Goal: Find contact information: Obtain details needed to contact an individual or organization

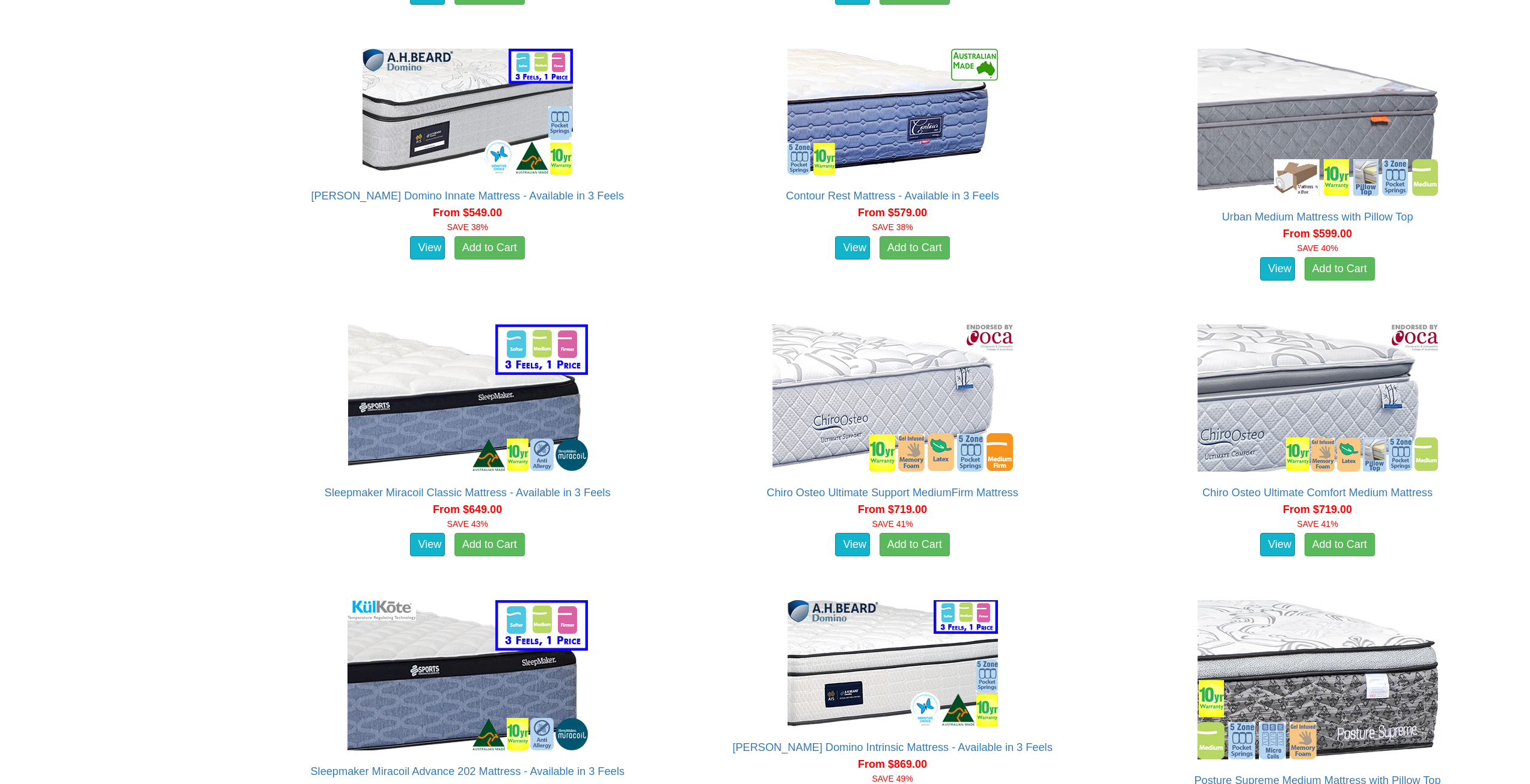
scroll to position [1802, 0]
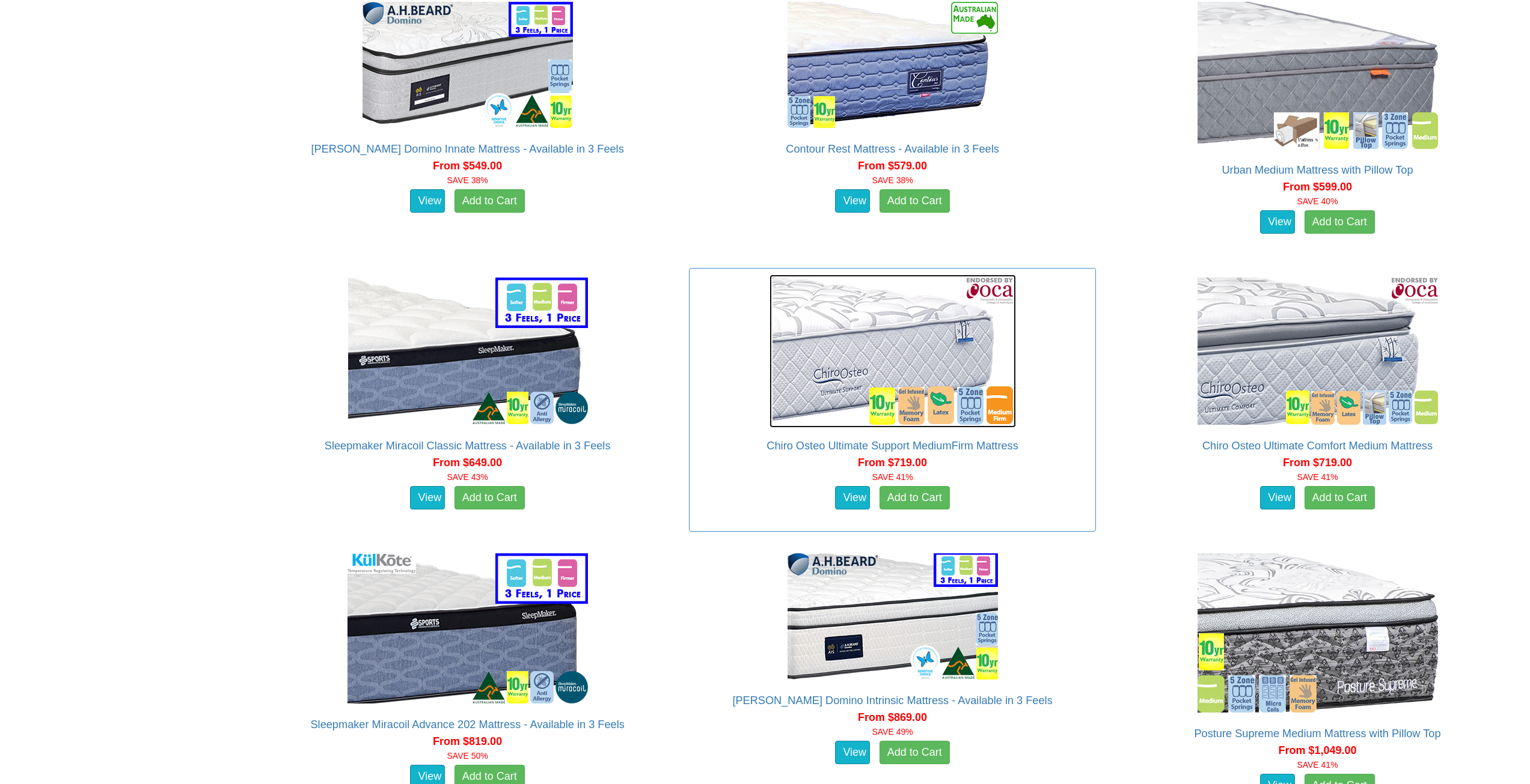
click at [894, 361] on img at bounding box center [892, 350] width 246 height 153
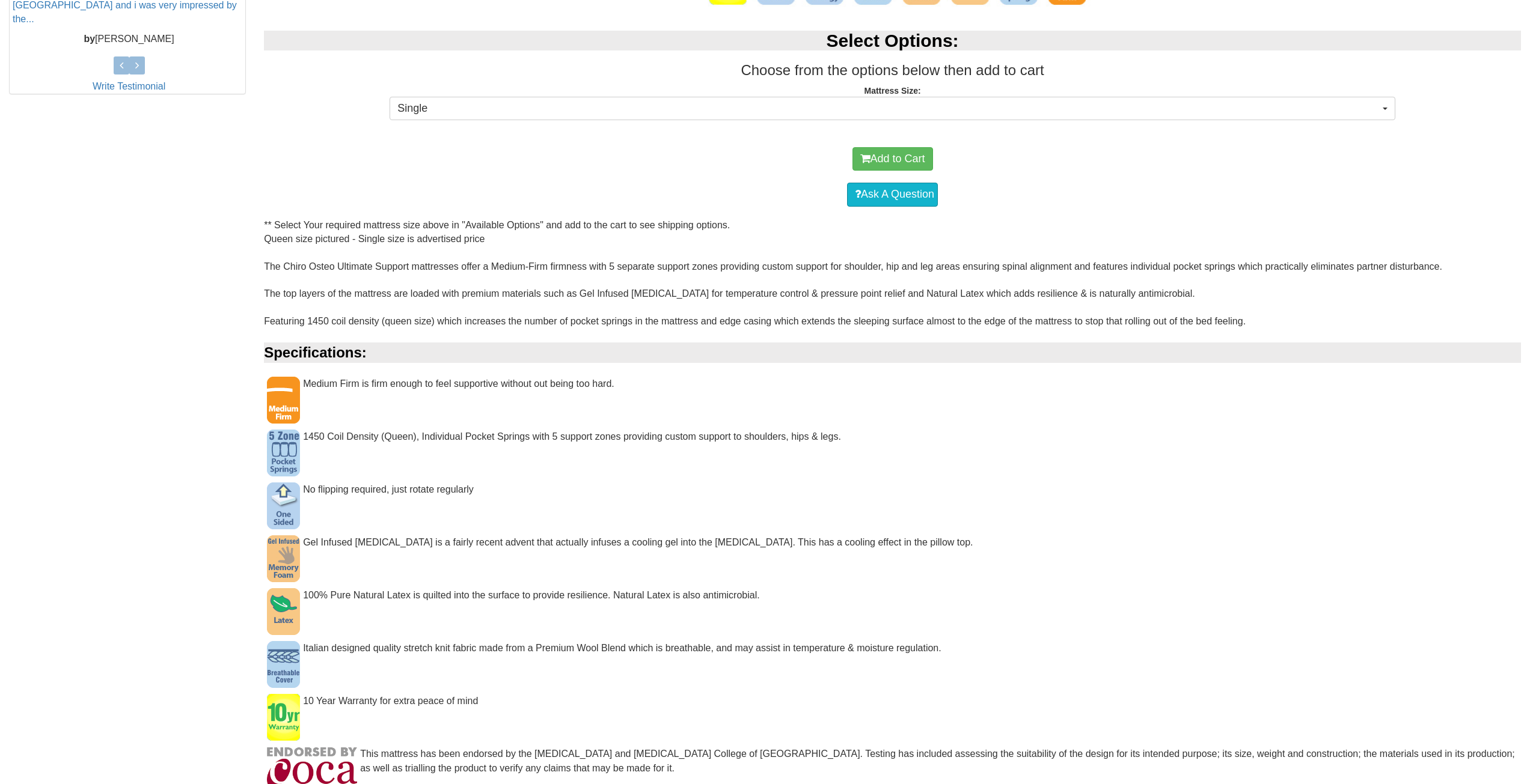
scroll to position [601, 0]
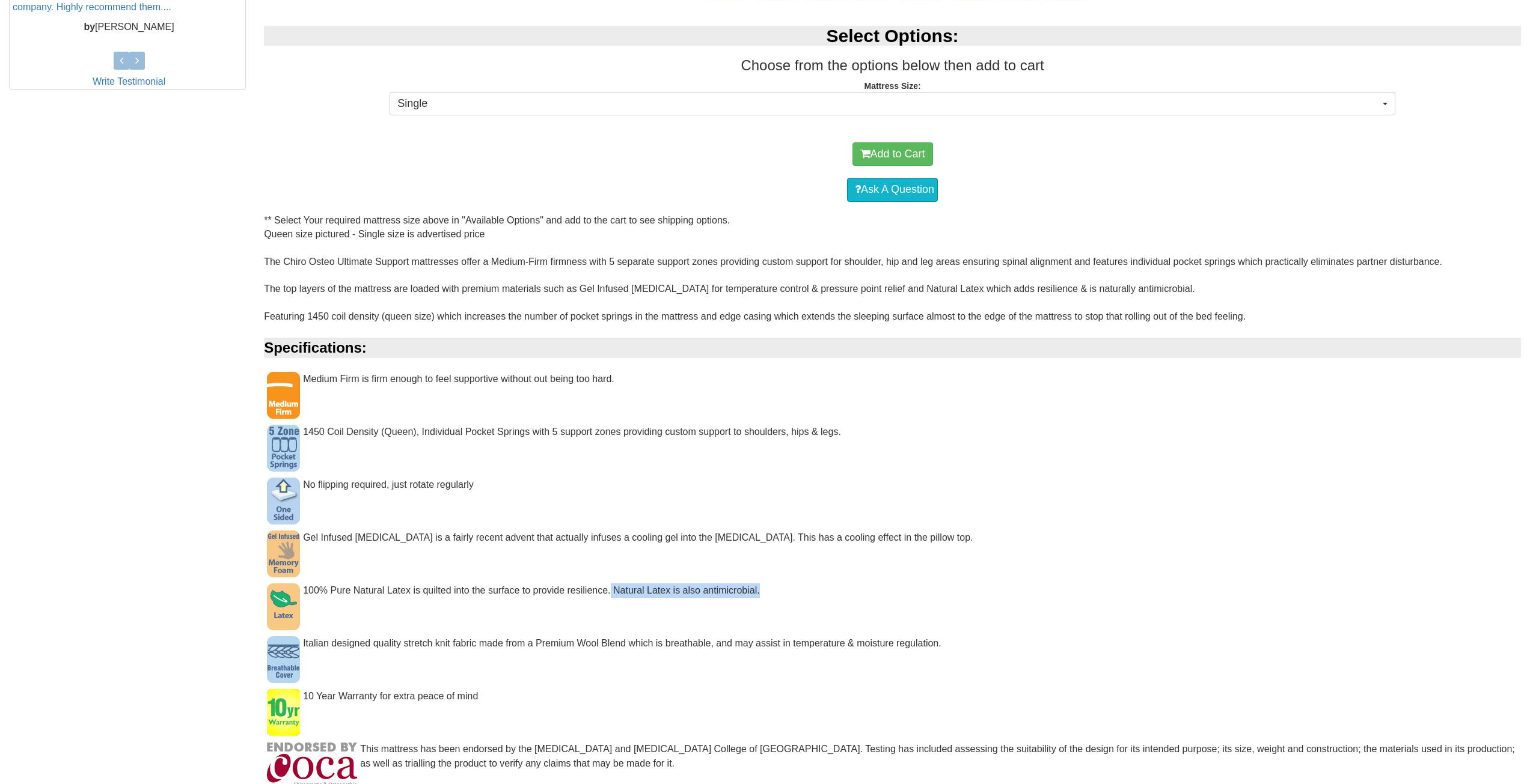
drag, startPoint x: 610, startPoint y: 589, endPoint x: 822, endPoint y: 597, distance: 212.2
click at [822, 597] on div "100% Pure Natural Latex is quilted into the surface to provide resilience. Natu…" at bounding box center [892, 597] width 1256 height 27
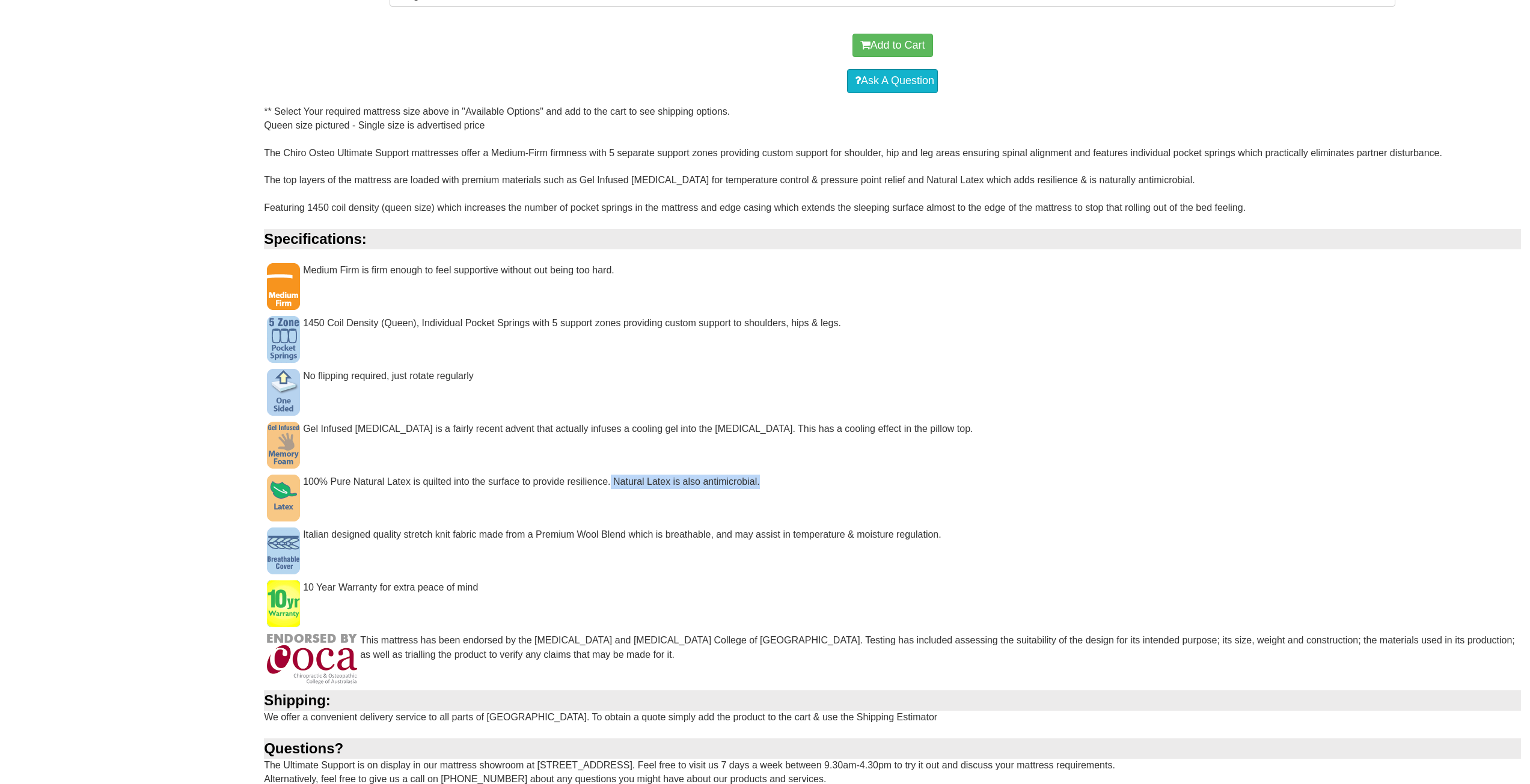
scroll to position [721, 0]
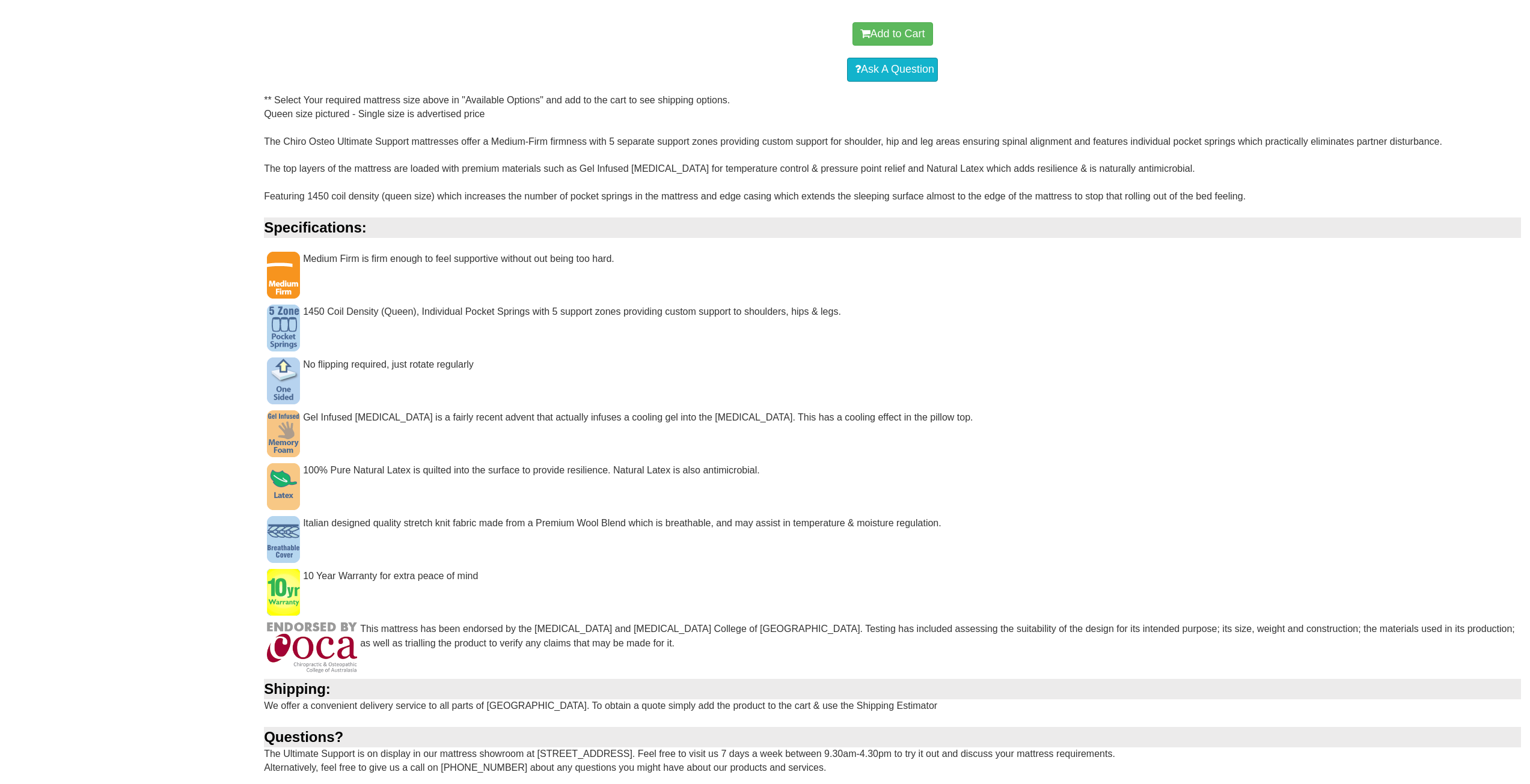
click at [608, 482] on div "100% Pure Natural Latex is quilted into the surface to provide resilience. Natu…" at bounding box center [892, 476] width 1256 height 27
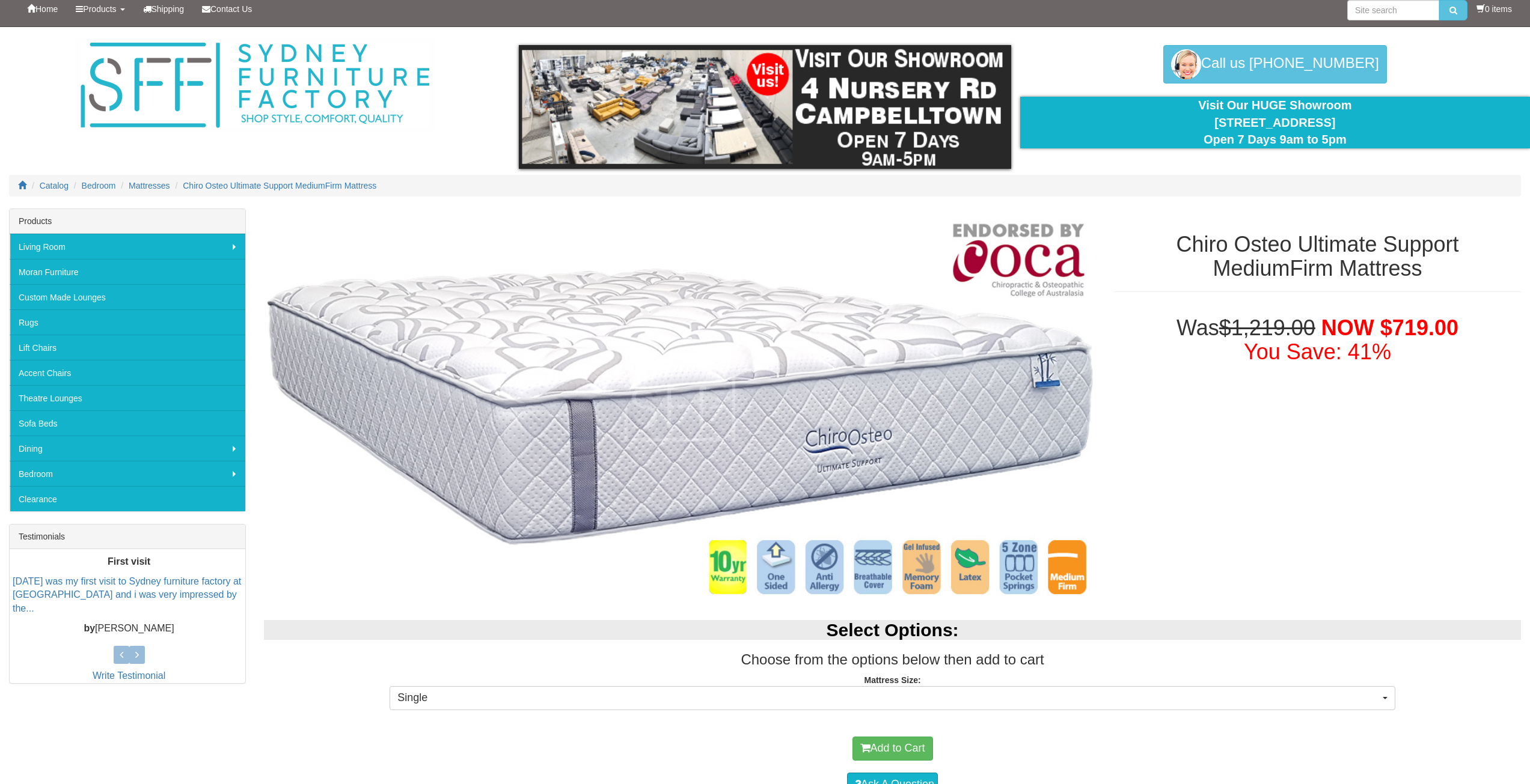
scroll to position [0, 0]
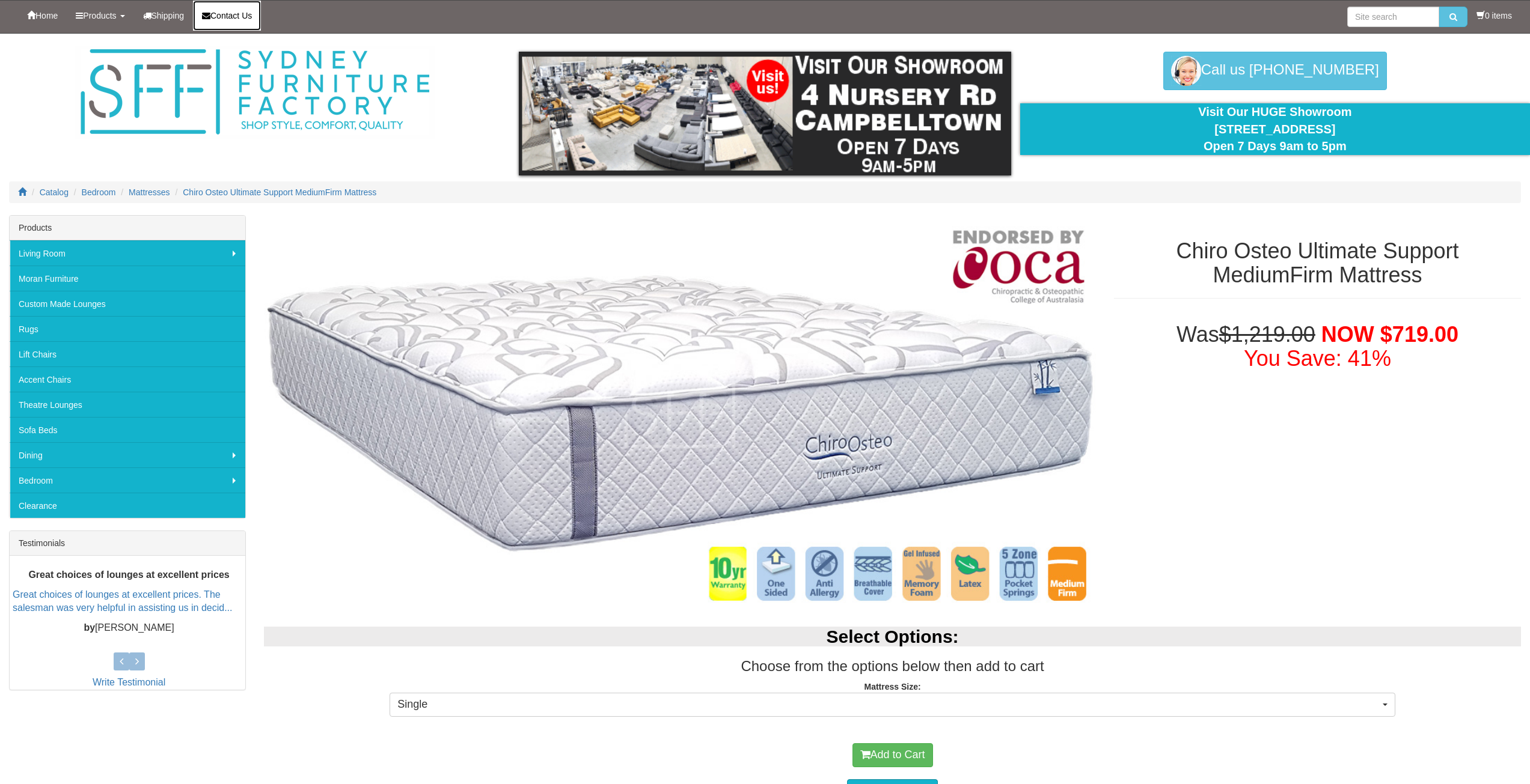
click at [231, 19] on span "Contact Us" at bounding box center [232, 15] width 42 height 9
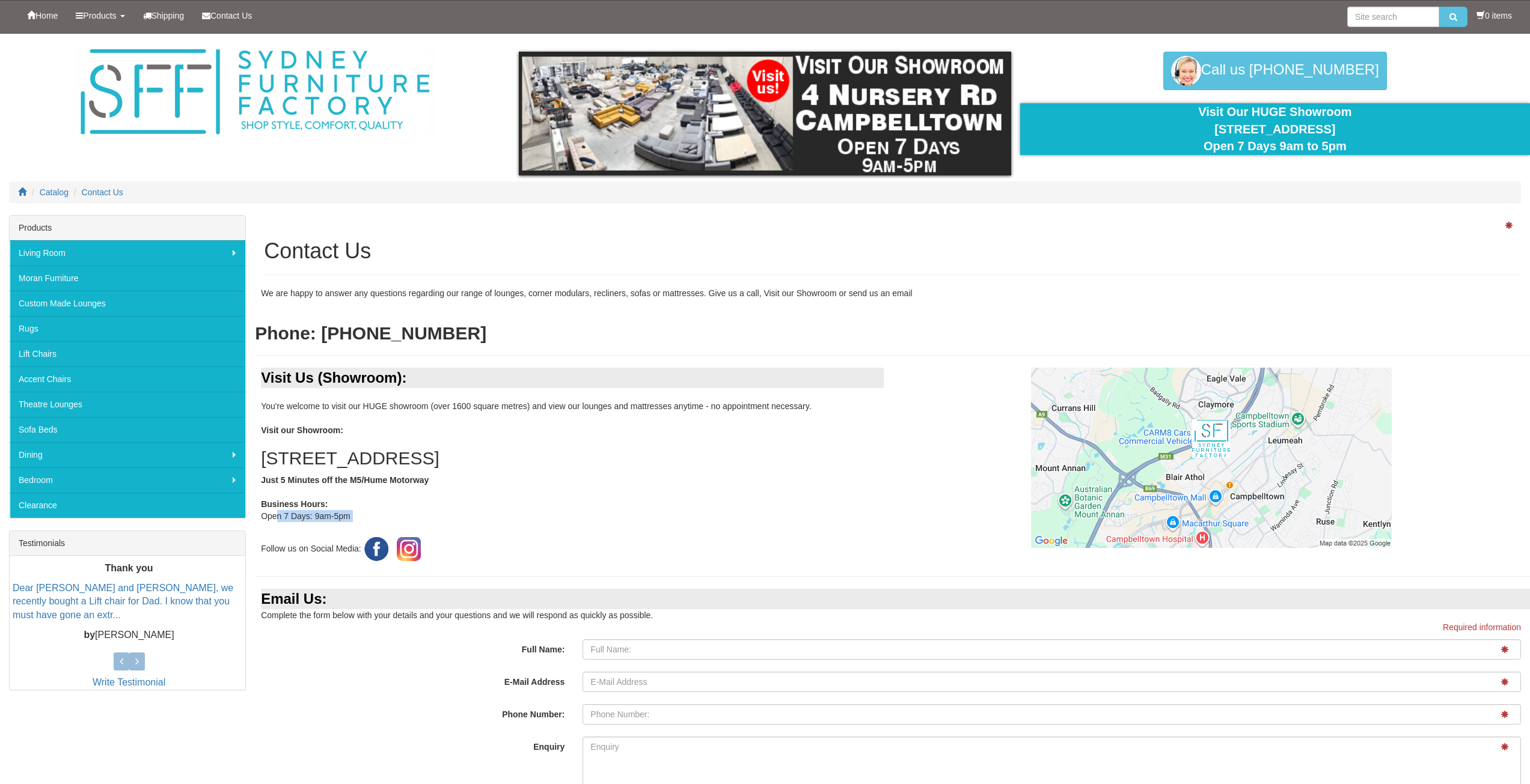
drag, startPoint x: 258, startPoint y: 516, endPoint x: 371, endPoint y: 532, distance: 114.1
click at [371, 532] on div "Visit Us (Showroom): You're welcome to visit our HUGE showroom (over 1600 squar…" at bounding box center [573, 465] width 637 height 196
click at [475, 508] on div "Visit Us (Showroom): You're welcome to visit our HUGE showroom (over 1600 squar…" at bounding box center [573, 465] width 637 height 196
drag, startPoint x: 261, startPoint y: 513, endPoint x: 358, endPoint y: 521, distance: 97.3
click at [358, 521] on div "Visit Us (Showroom): You're welcome to visit our HUGE showroom (over 1600 squar…" at bounding box center [573, 465] width 637 height 196
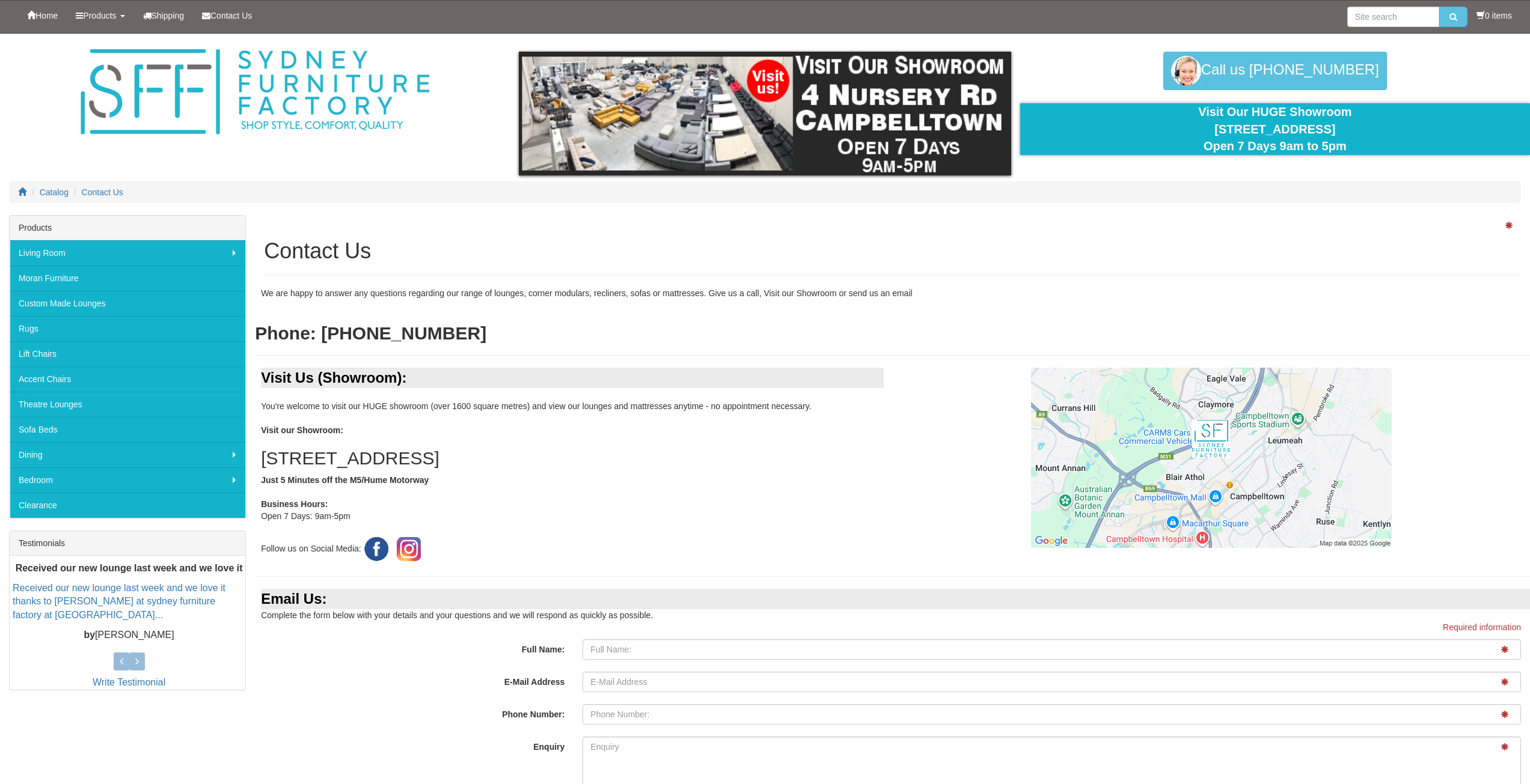
click at [515, 531] on div "Visit Us (Showroom): You're welcome to visit our HUGE showroom (over 1600 squar…" at bounding box center [573, 465] width 637 height 196
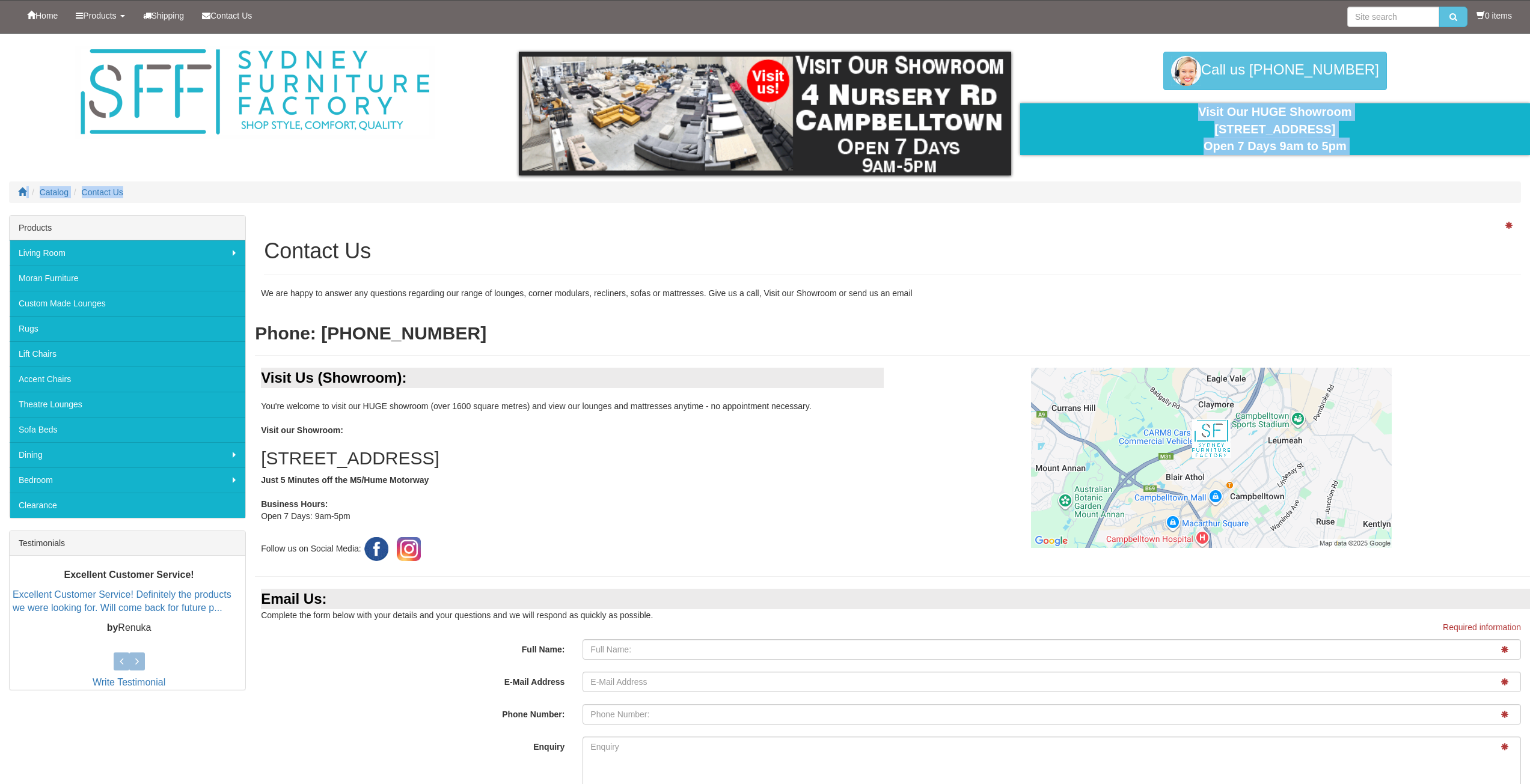
drag, startPoint x: 1193, startPoint y: 114, endPoint x: 1392, endPoint y: 159, distance: 204.0
click at [1392, 159] on div "Products Menu Living Room back Living Room Lounges Sofas Australian Made Lounge…" at bounding box center [765, 501] width 1530 height 937
click at [1272, 259] on h1 "Contact Us" at bounding box center [892, 251] width 1256 height 24
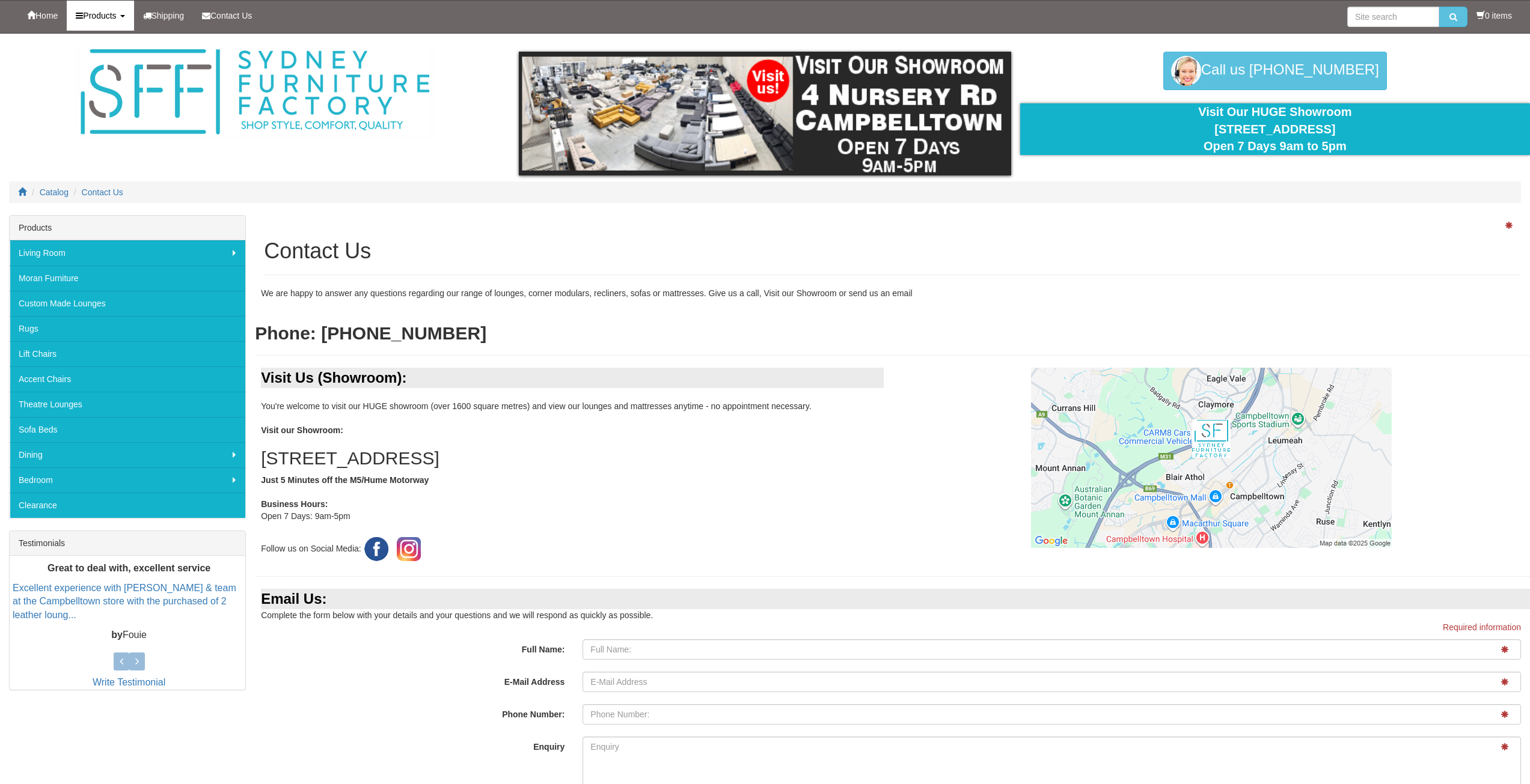
click at [116, 19] on span "Products" at bounding box center [99, 15] width 33 height 9
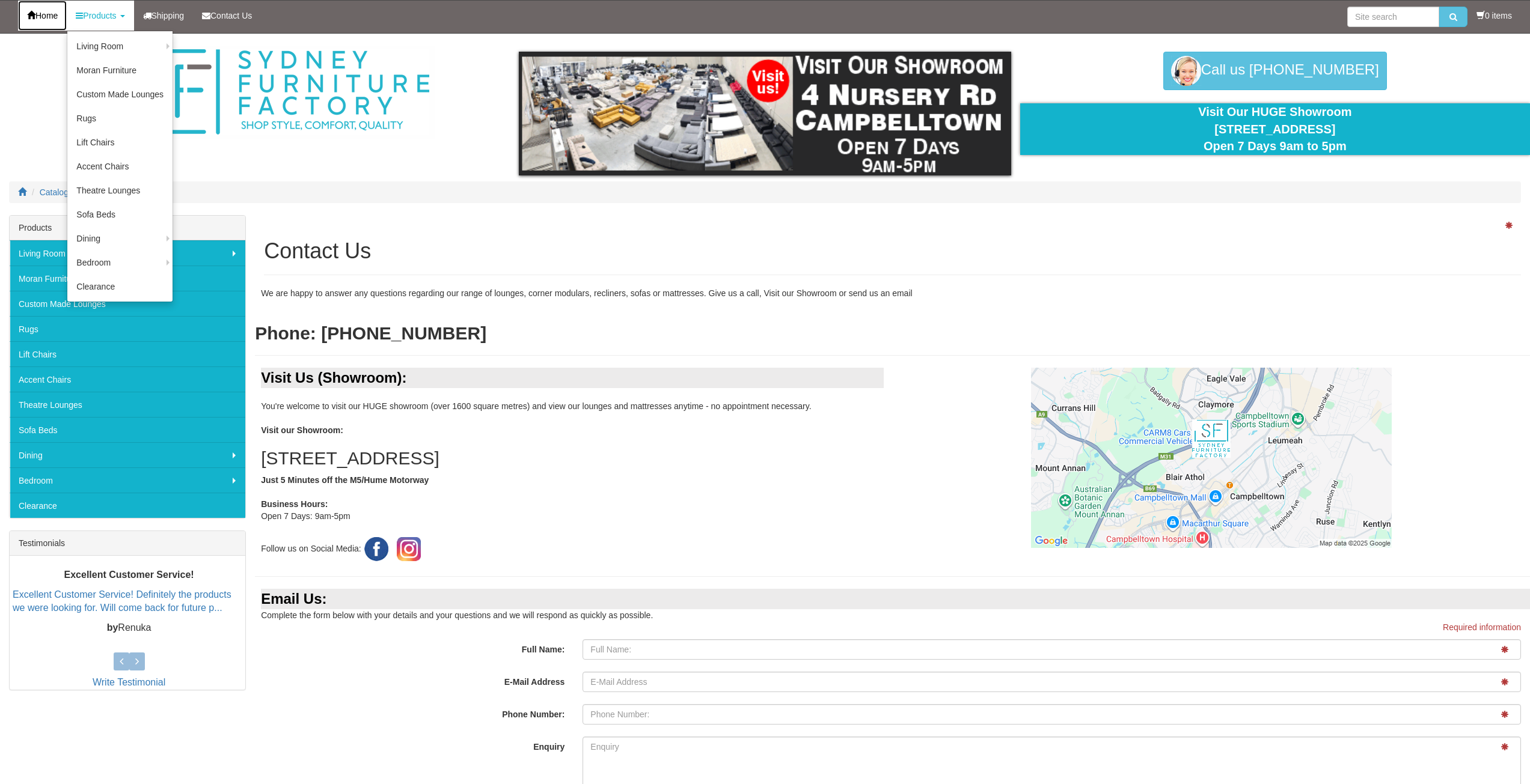
click at [52, 15] on span "Home" at bounding box center [46, 15] width 22 height 9
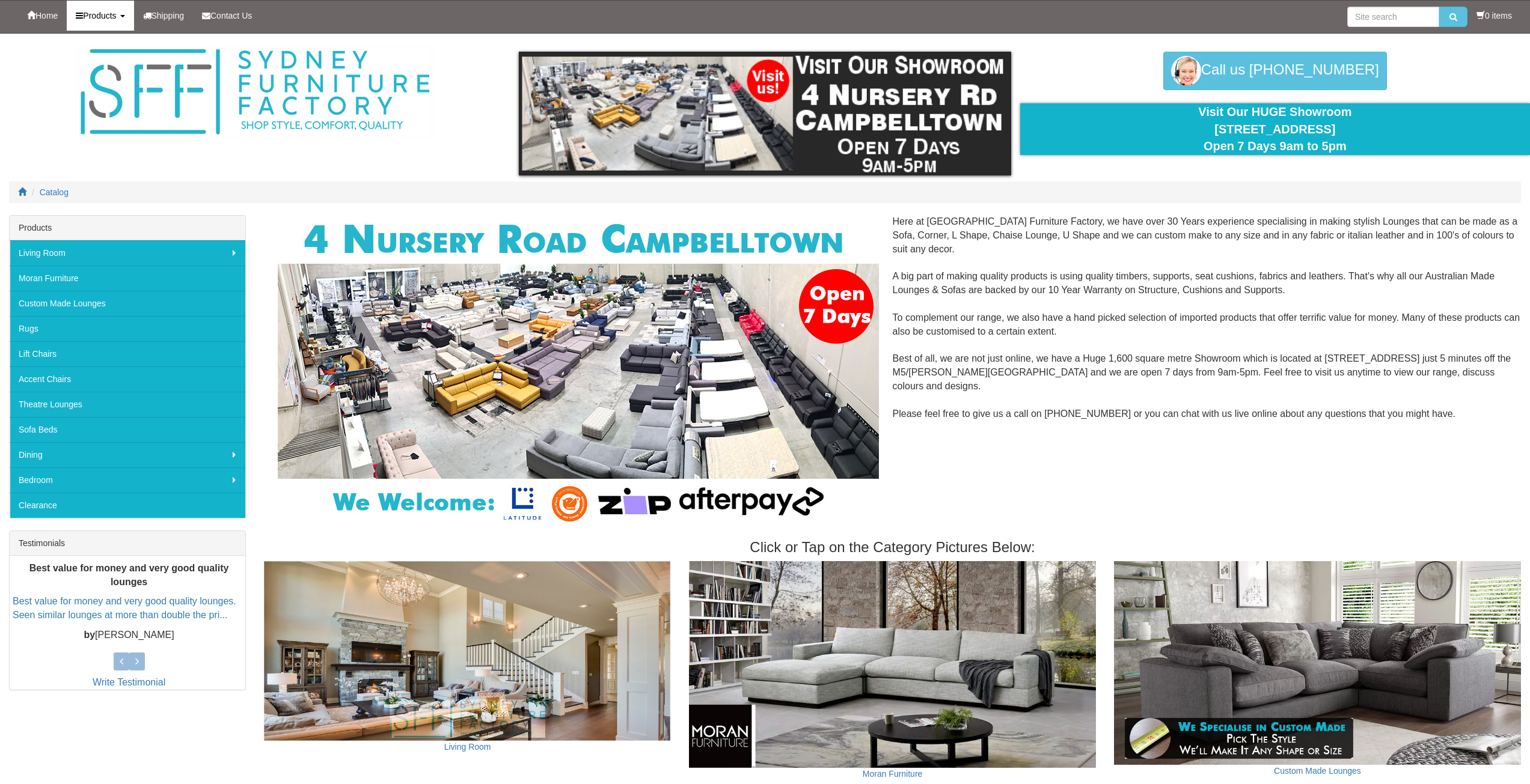
click at [116, 15] on span "Products" at bounding box center [99, 15] width 33 height 9
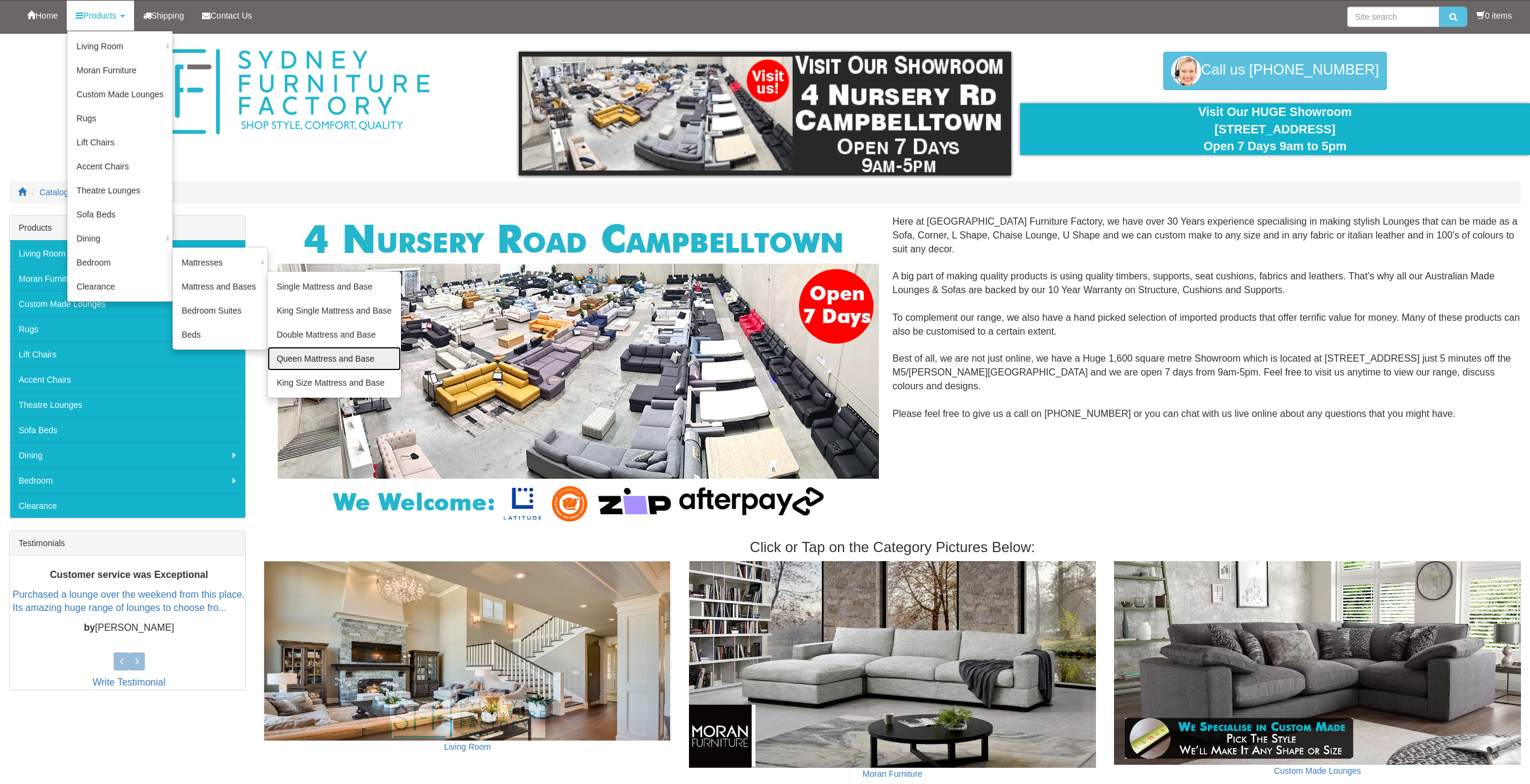
click at [333, 358] on link "Queen Mattress and Base" at bounding box center [334, 358] width 133 height 24
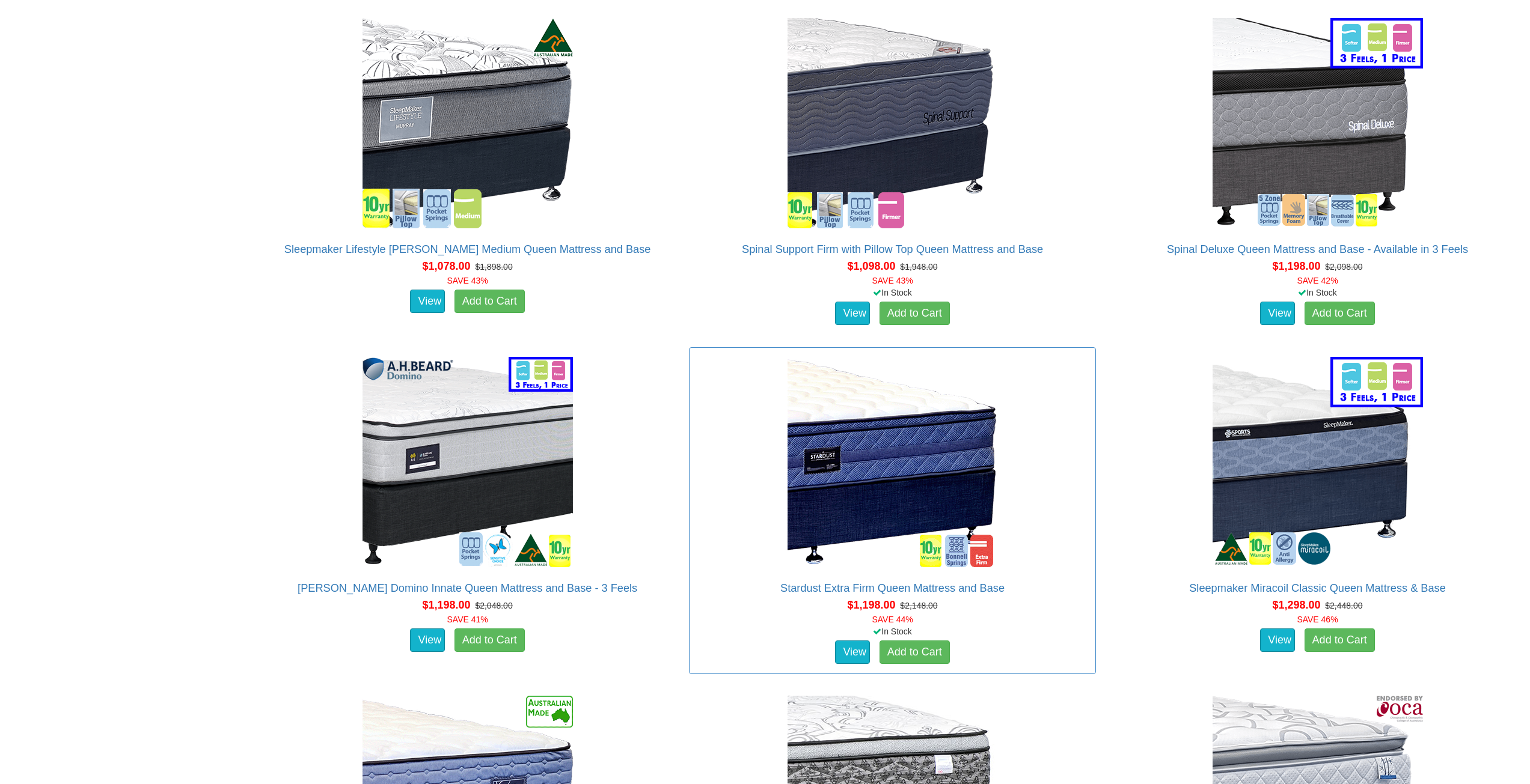
scroll to position [1802, 0]
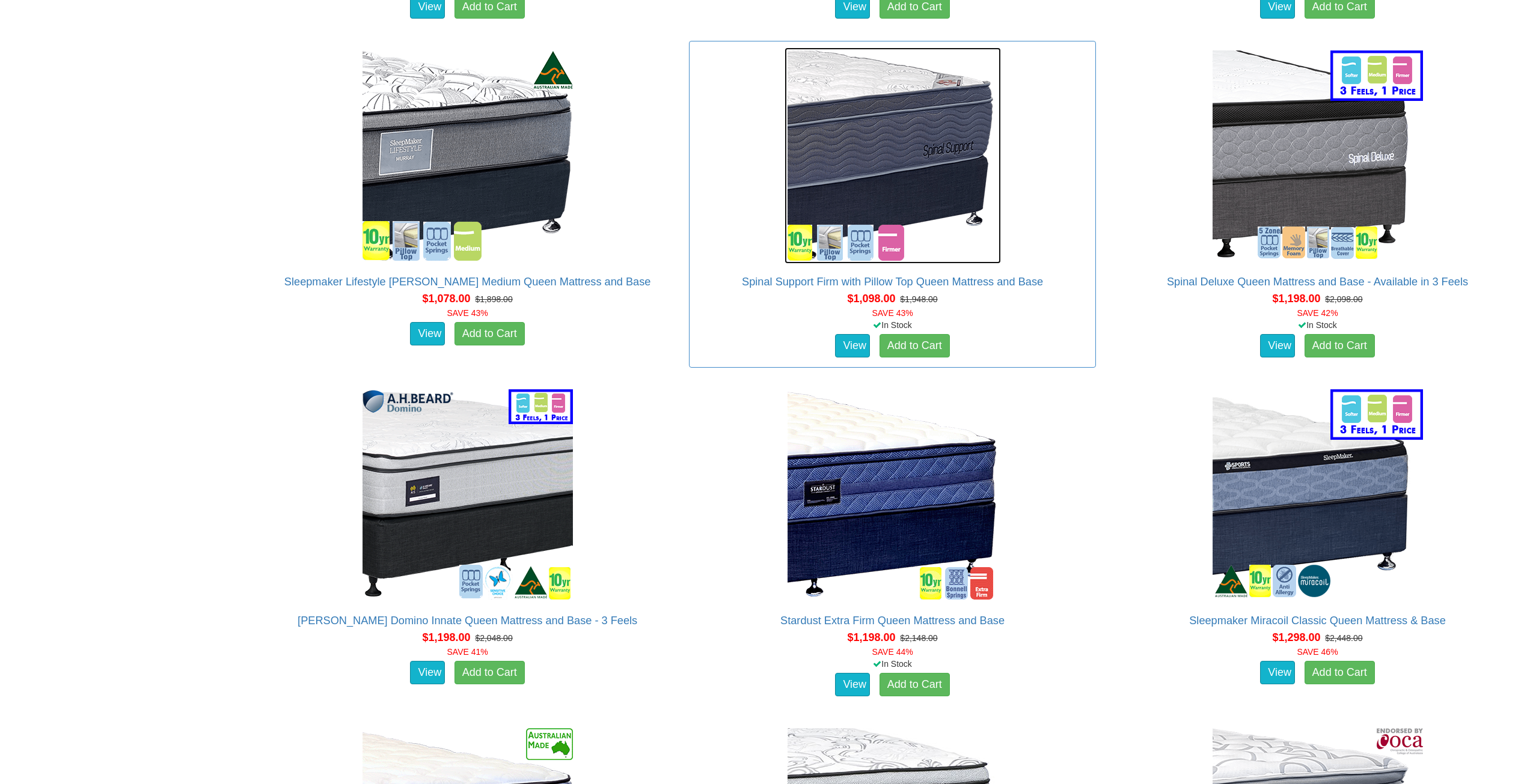
click at [897, 140] on img at bounding box center [893, 156] width 217 height 216
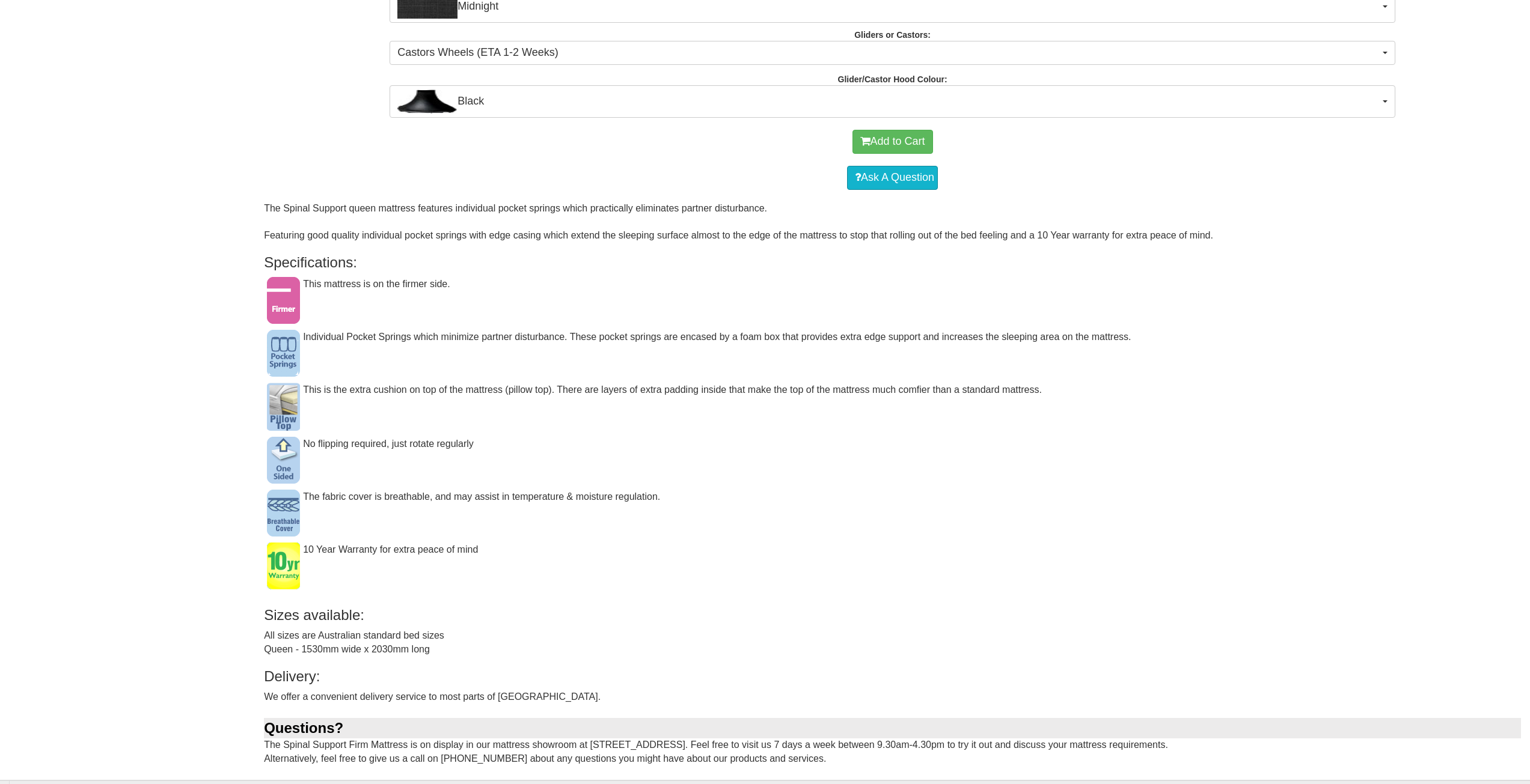
scroll to position [781, 0]
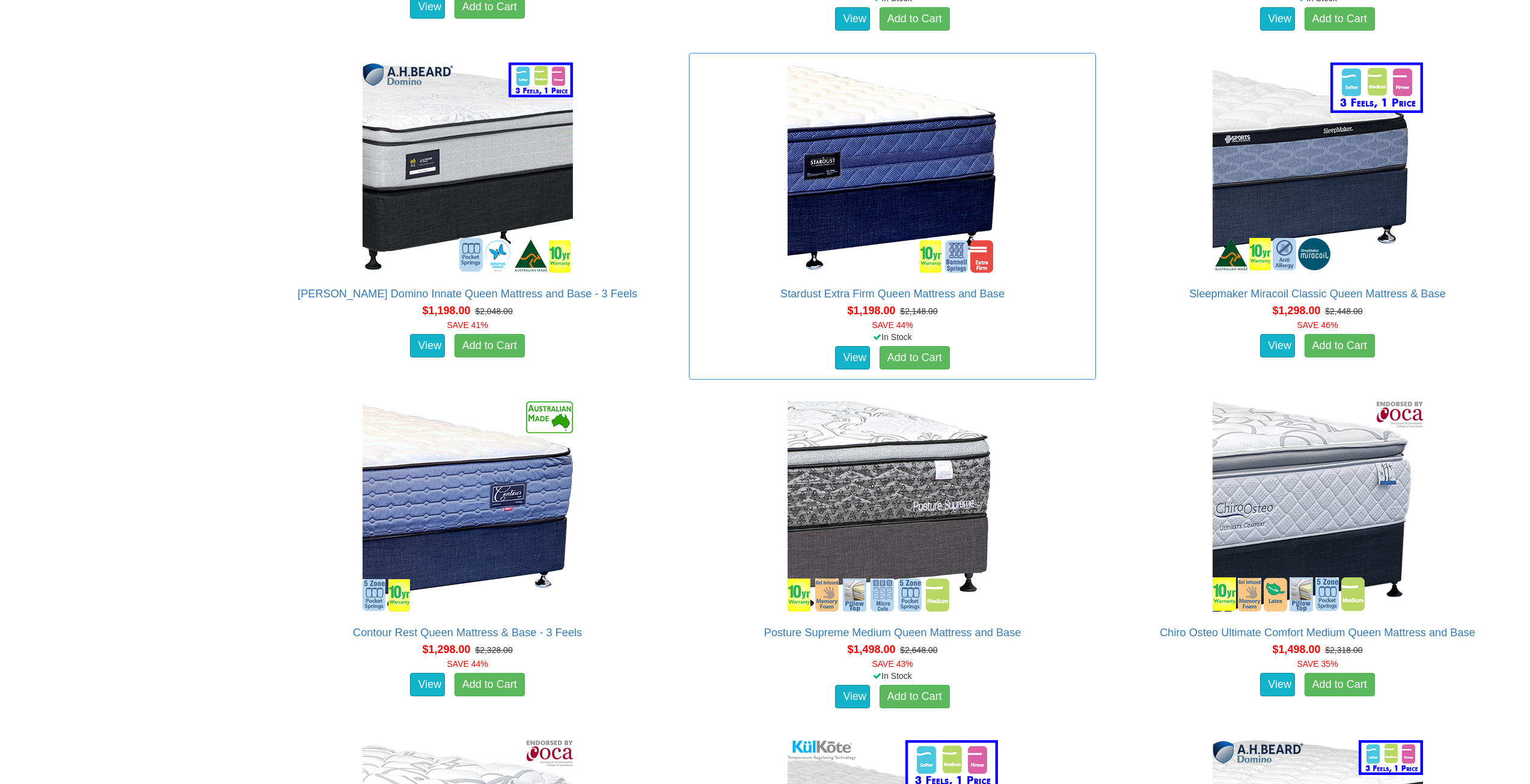
scroll to position [2217, 0]
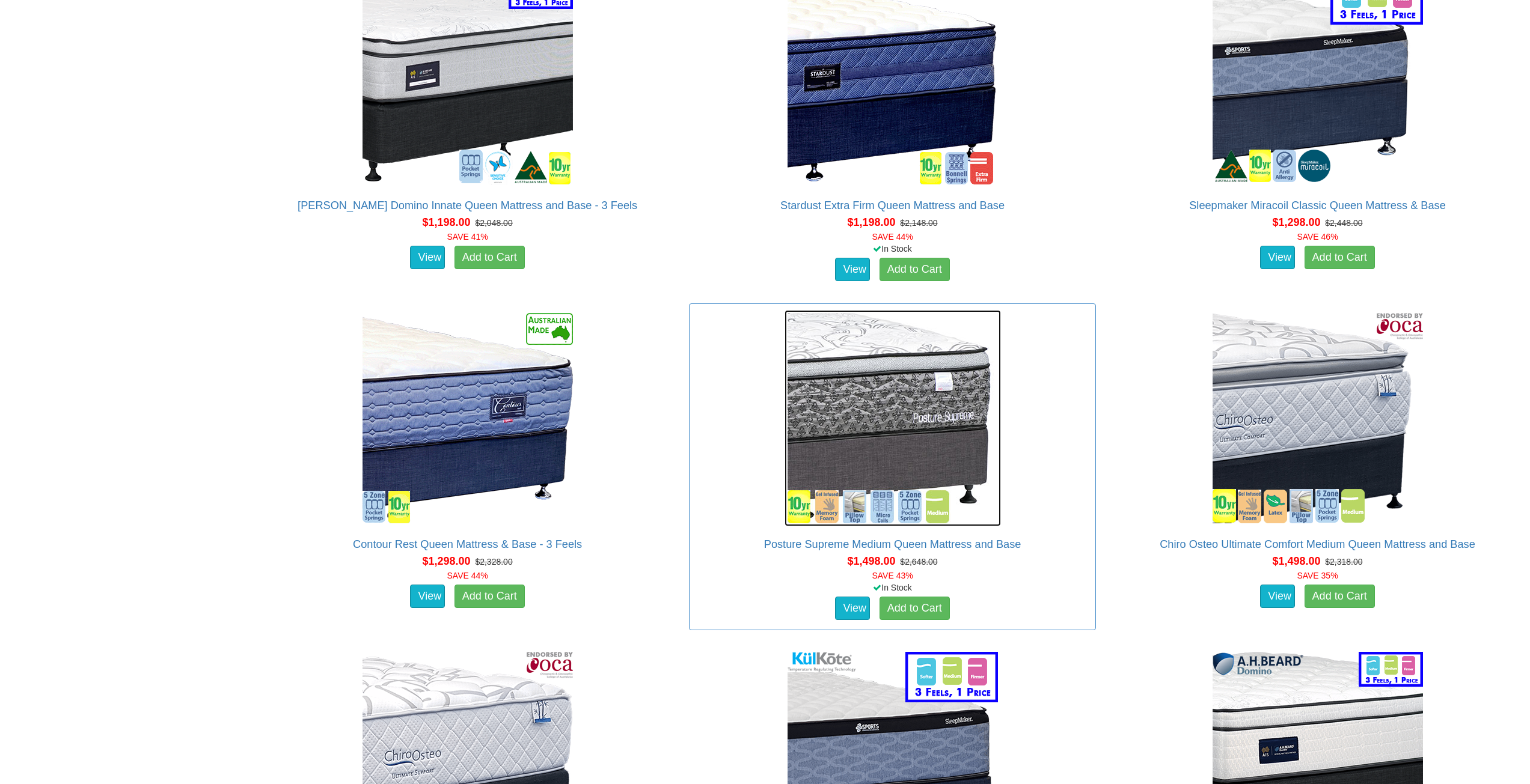
click at [895, 435] on img at bounding box center [893, 419] width 217 height 216
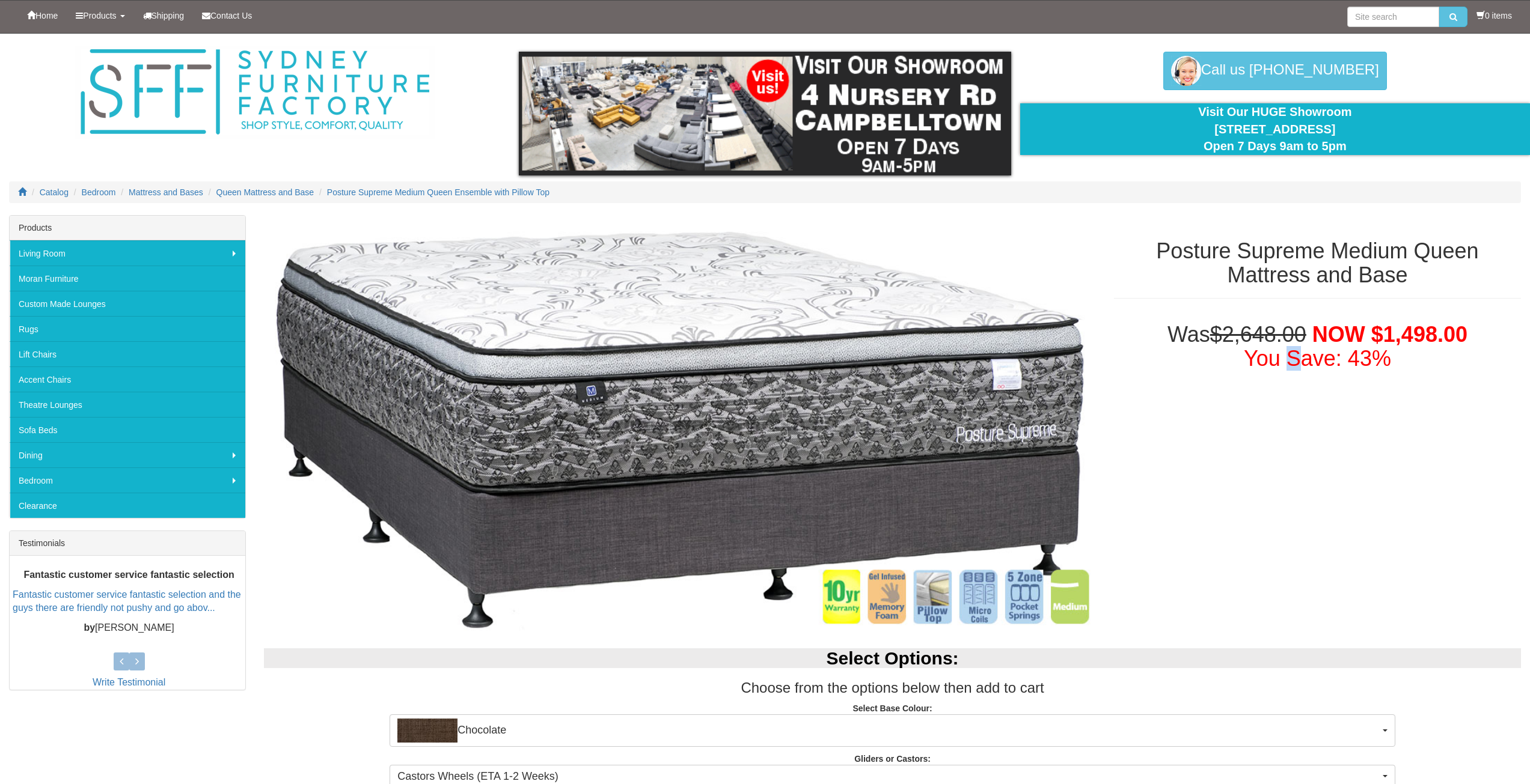
drag, startPoint x: 1194, startPoint y: 131, endPoint x: 1382, endPoint y: 128, distance: 188.0
click at [1382, 128] on div "Visit Our HUGE Showroom [STREET_ADDRESS] Open 7 Days 9am to 5pm" at bounding box center [1275, 129] width 492 height 51
copy div "[STREET_ADDRESS]"
